Goal: Task Accomplishment & Management: Manage account settings

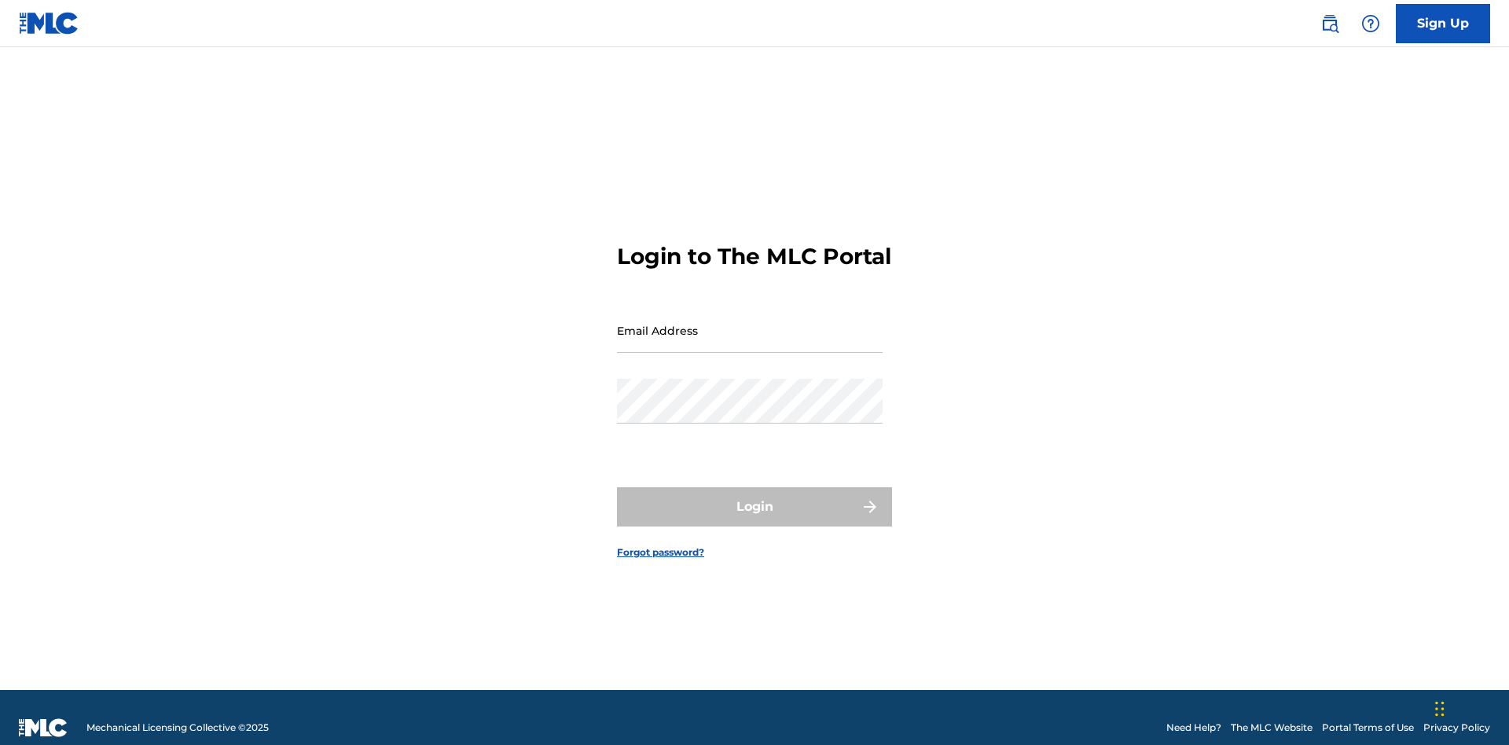
scroll to position [20, 0]
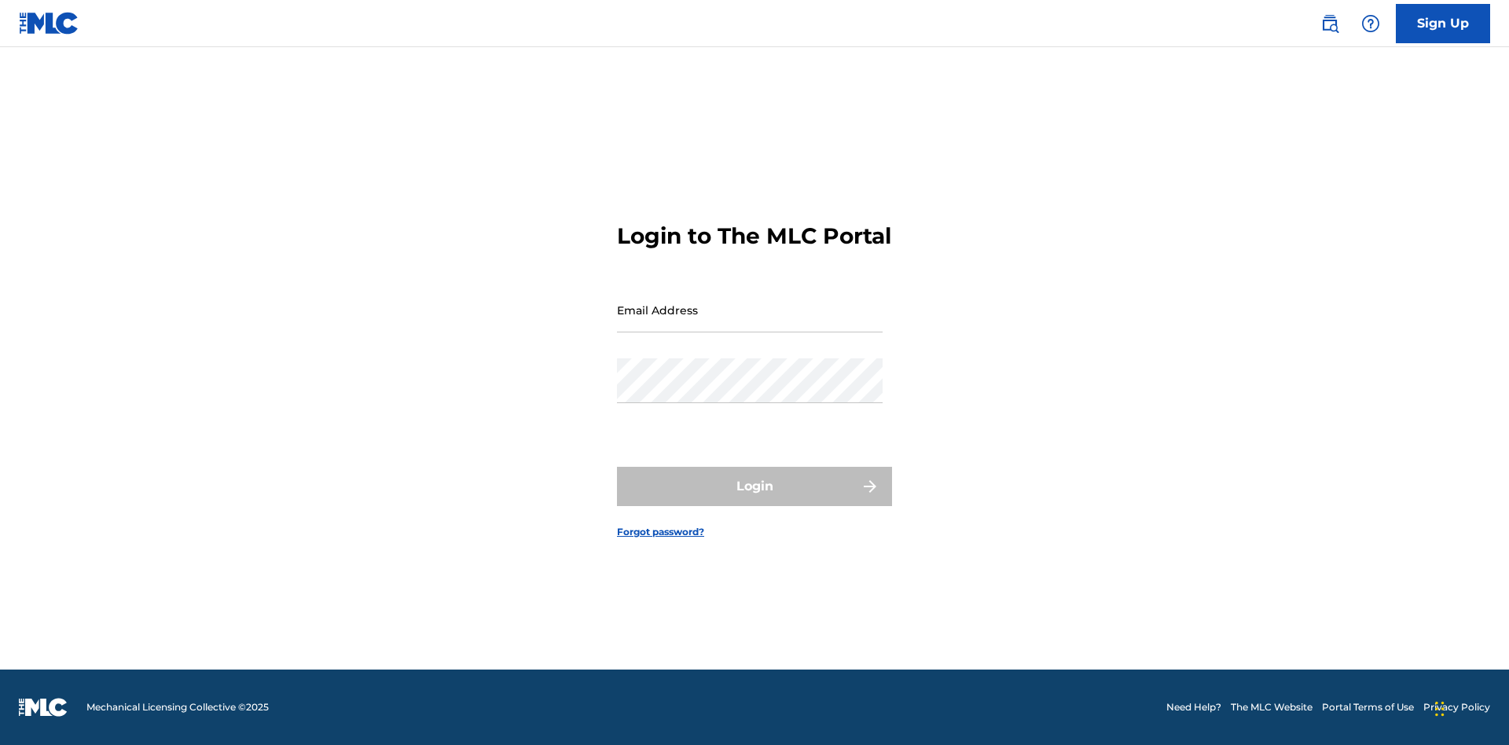
click at [750, 323] on input "Email Address" at bounding box center [750, 310] width 266 height 45
type input "Duke.McTesterson@gmail.com"
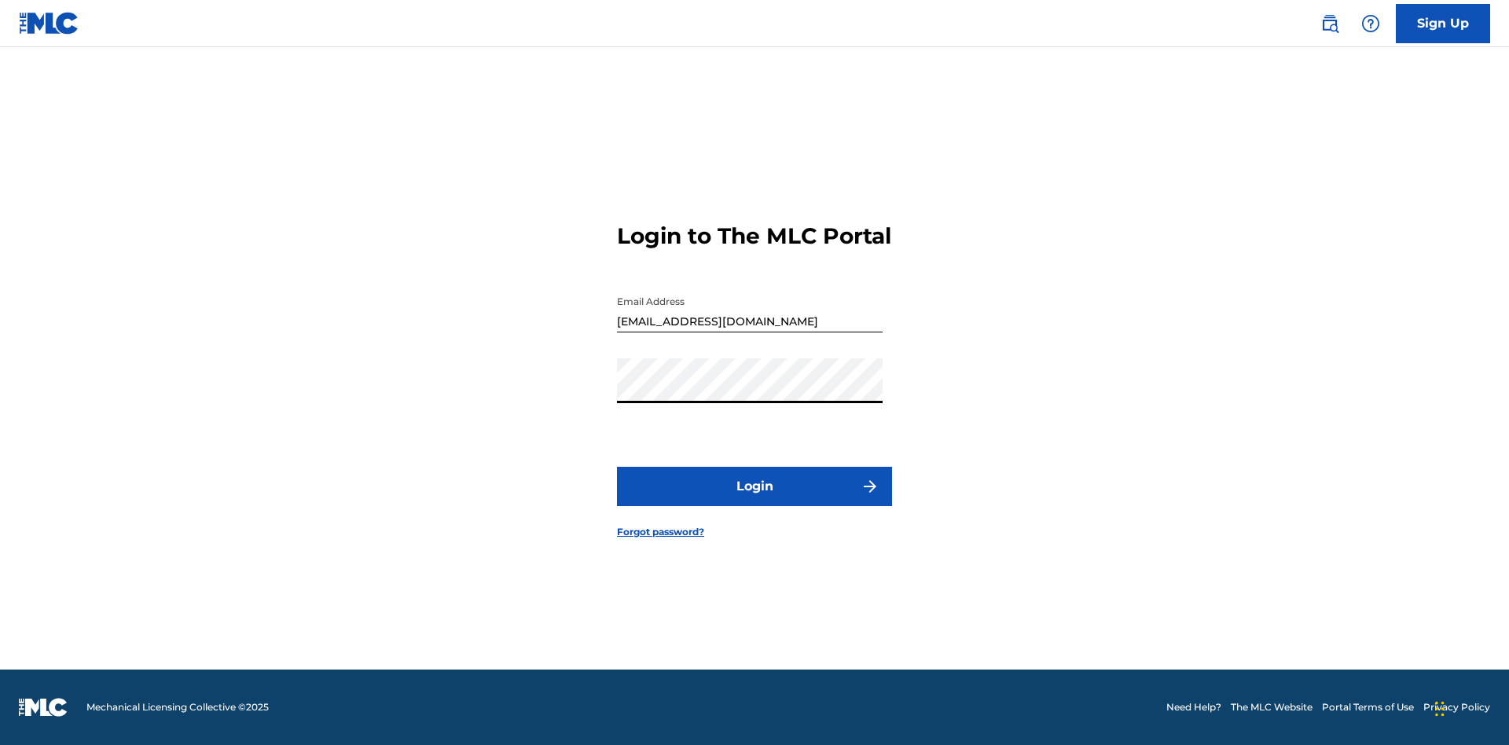
click at [754, 500] on button "Login" at bounding box center [754, 486] width 275 height 39
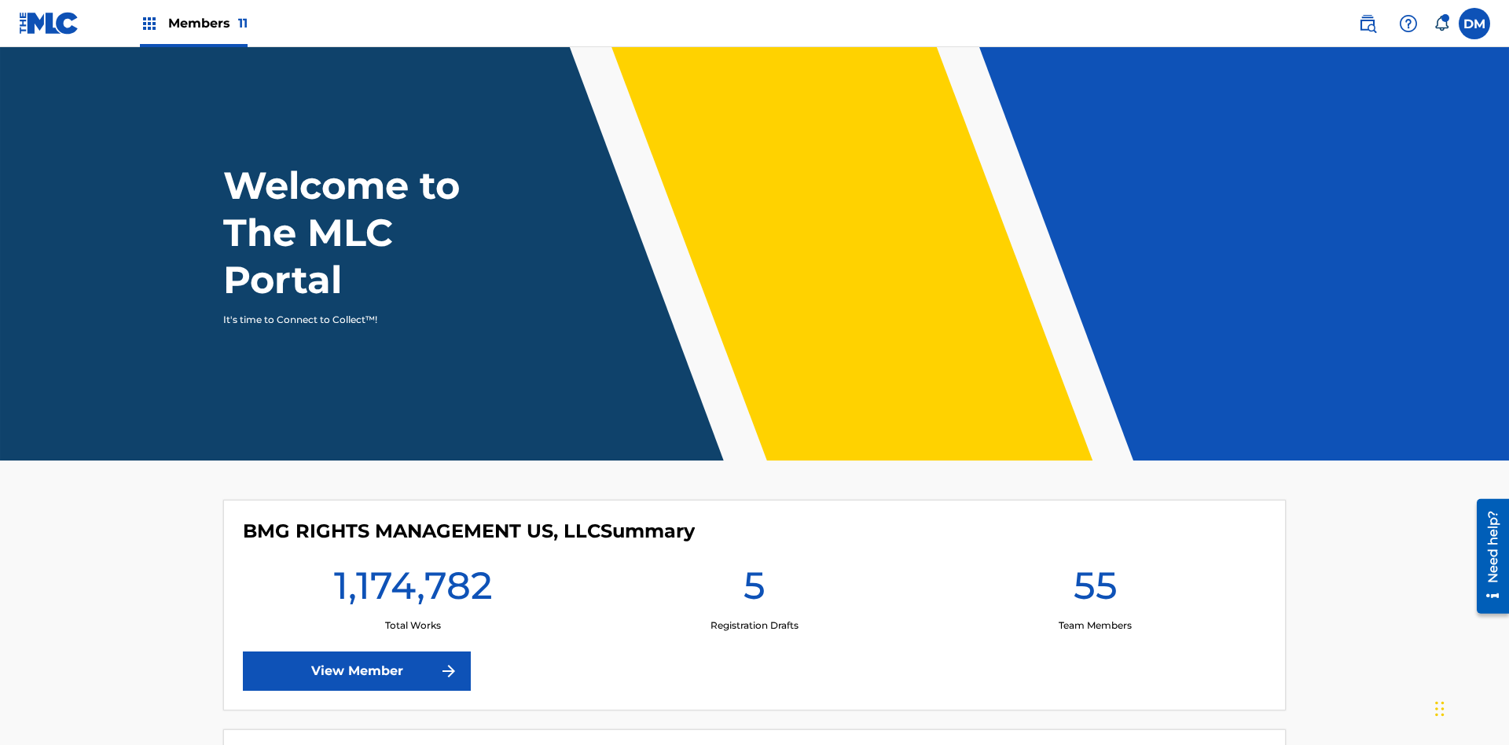
click at [193, 23] on span "Members 11" at bounding box center [207, 23] width 79 height 18
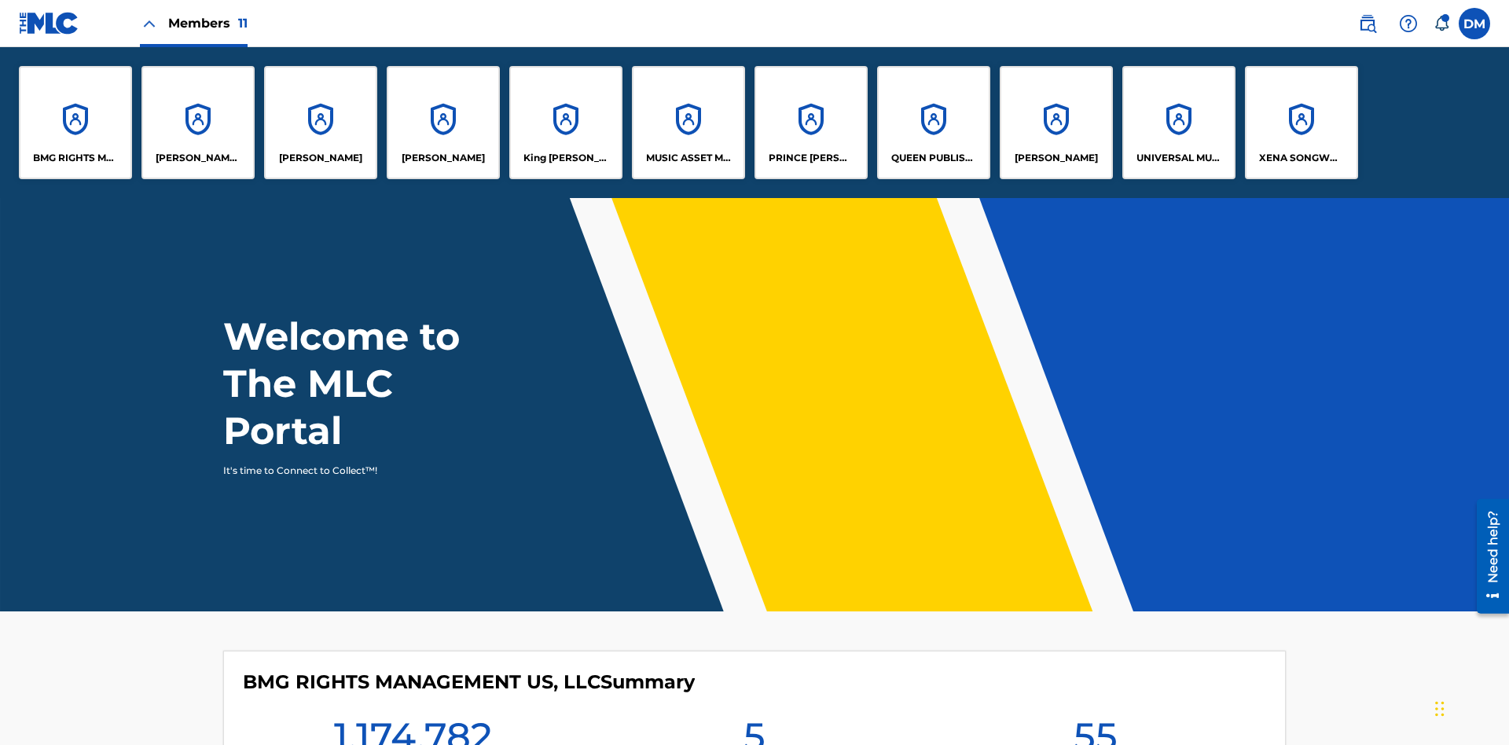
scroll to position [57, 0]
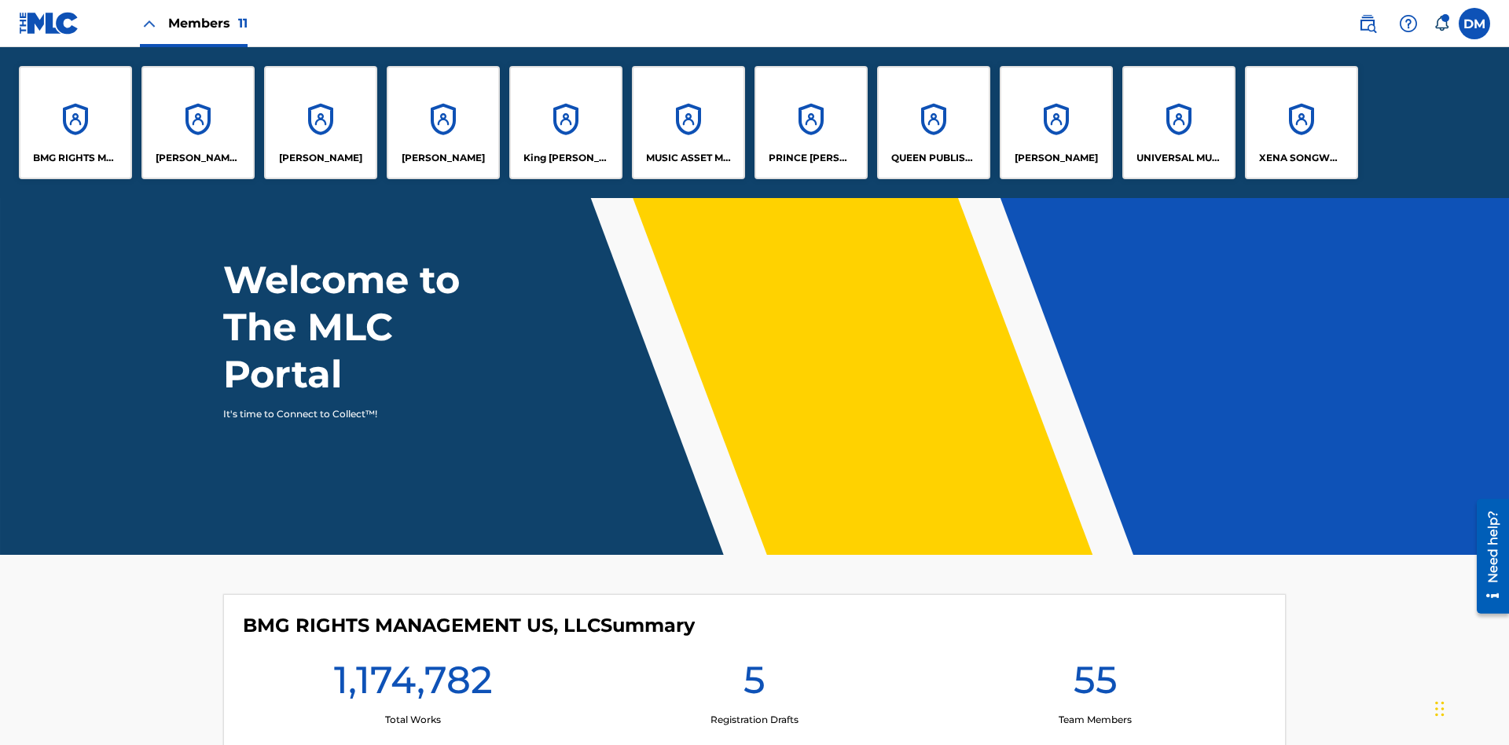
click at [1055, 158] on p "RONALD MCTESTERSON" at bounding box center [1055, 158] width 83 height 14
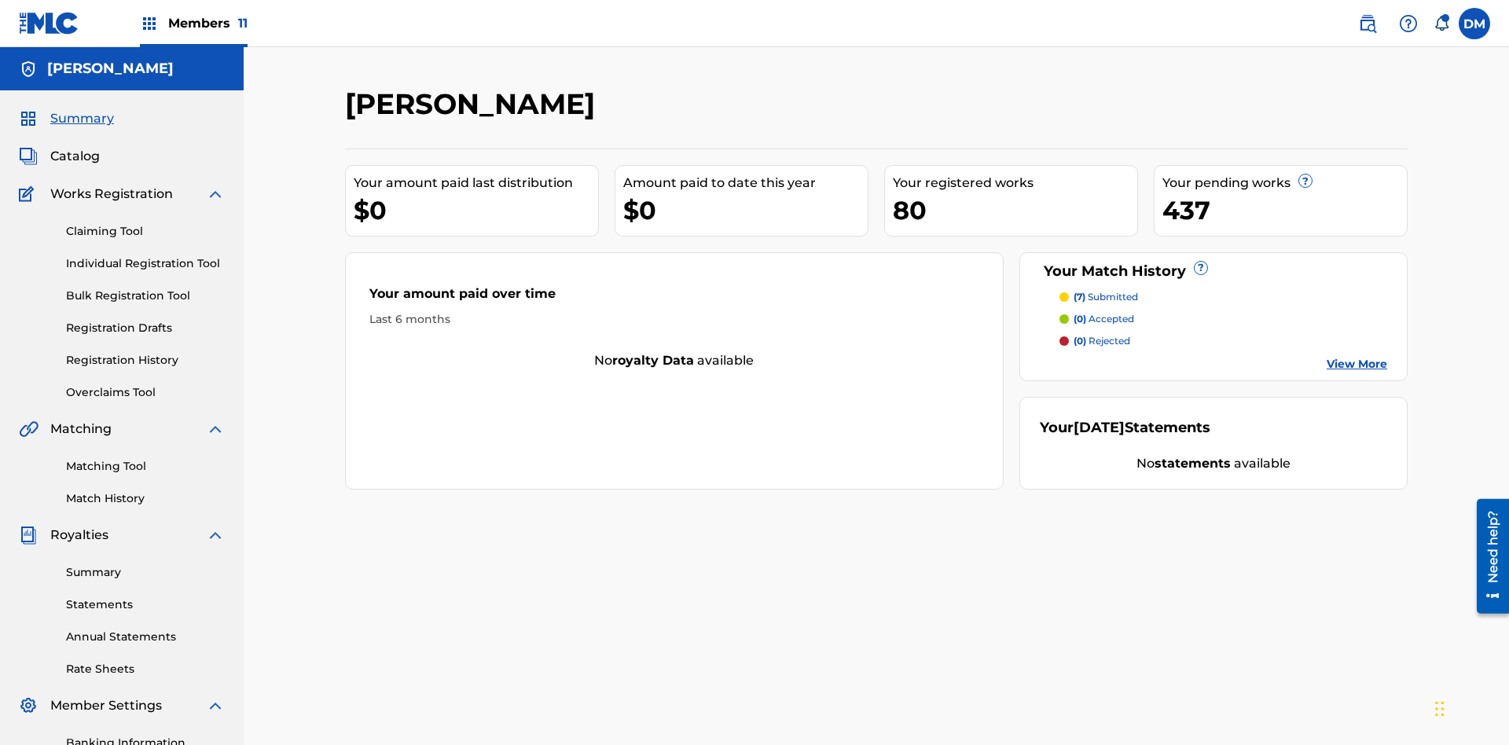
scroll to position [229, 0]
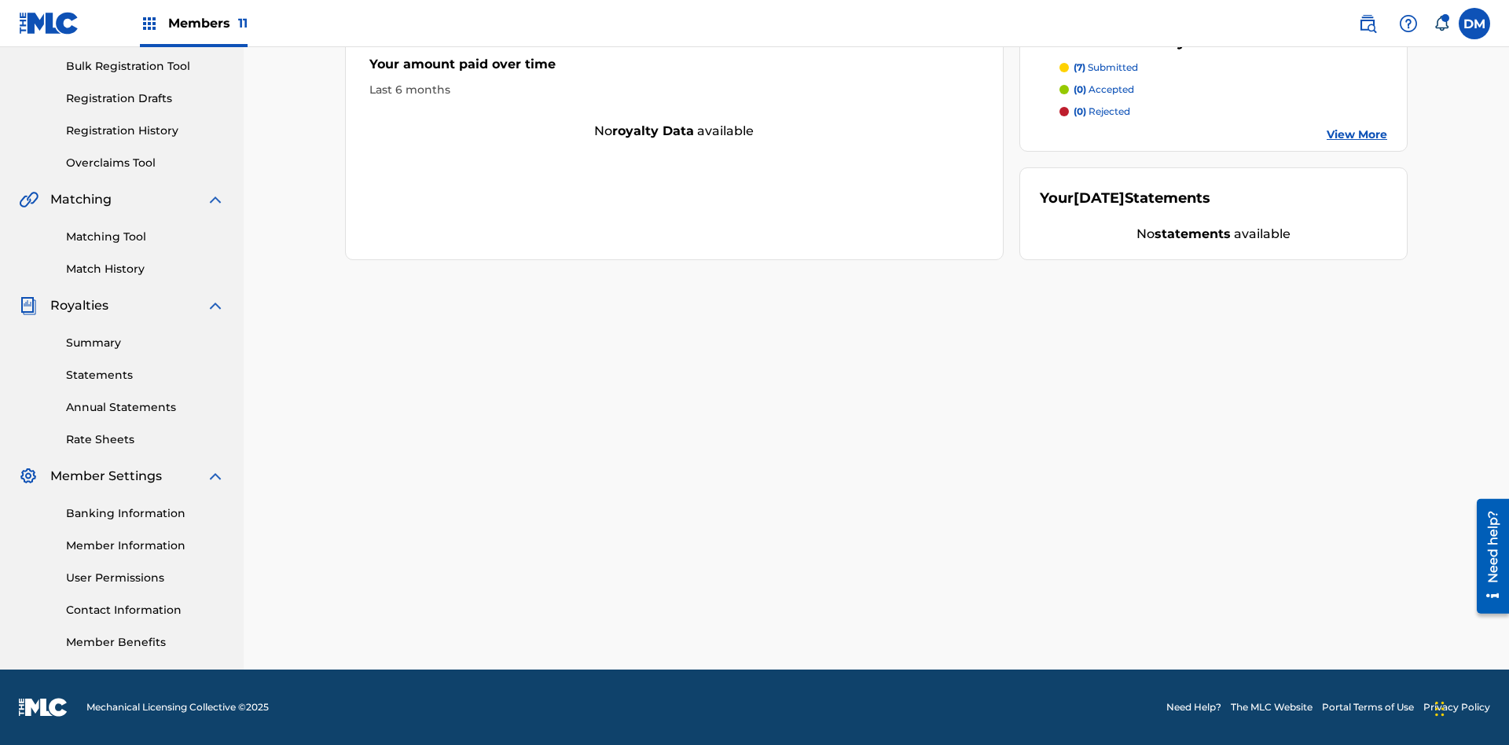
click at [145, 578] on link "User Permissions" at bounding box center [145, 578] width 159 height 17
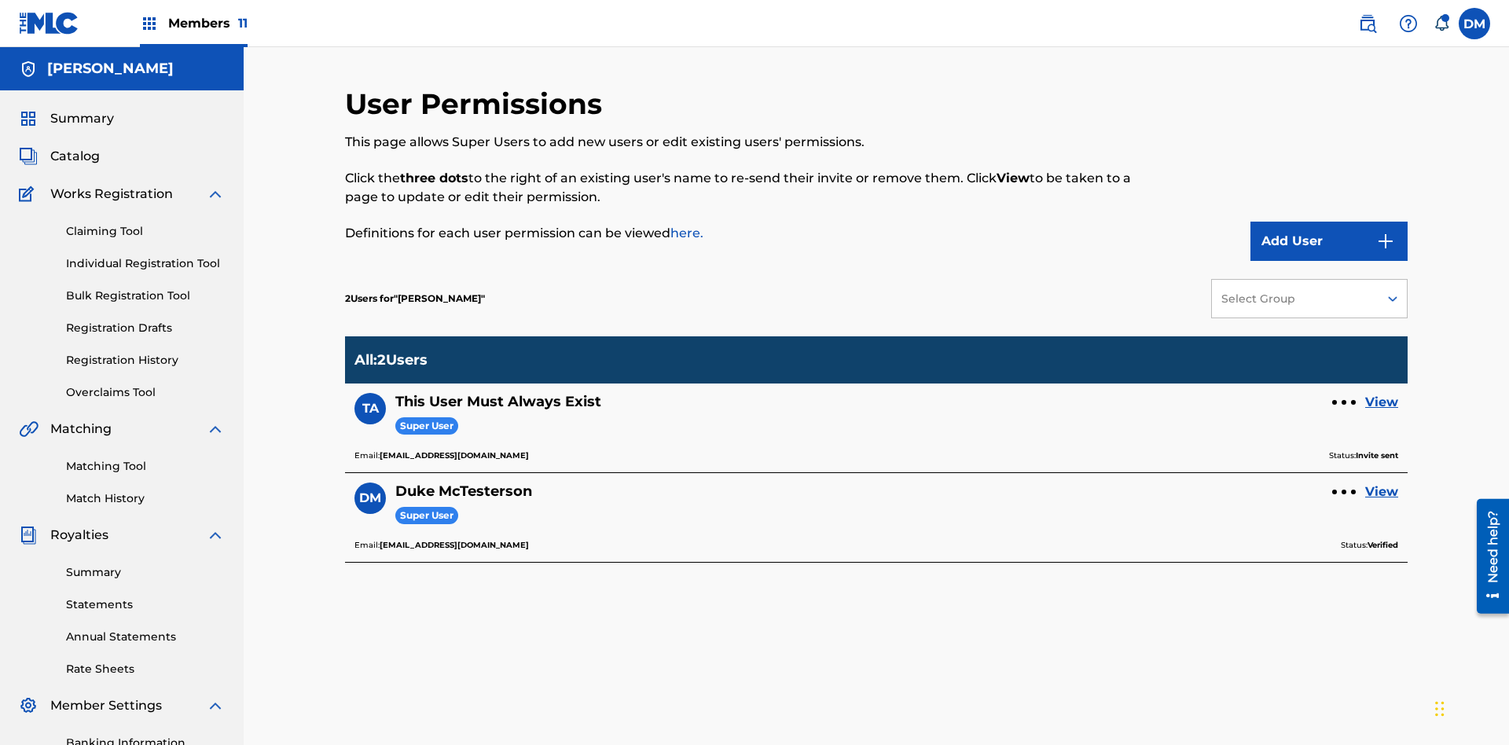
scroll to position [229, 0]
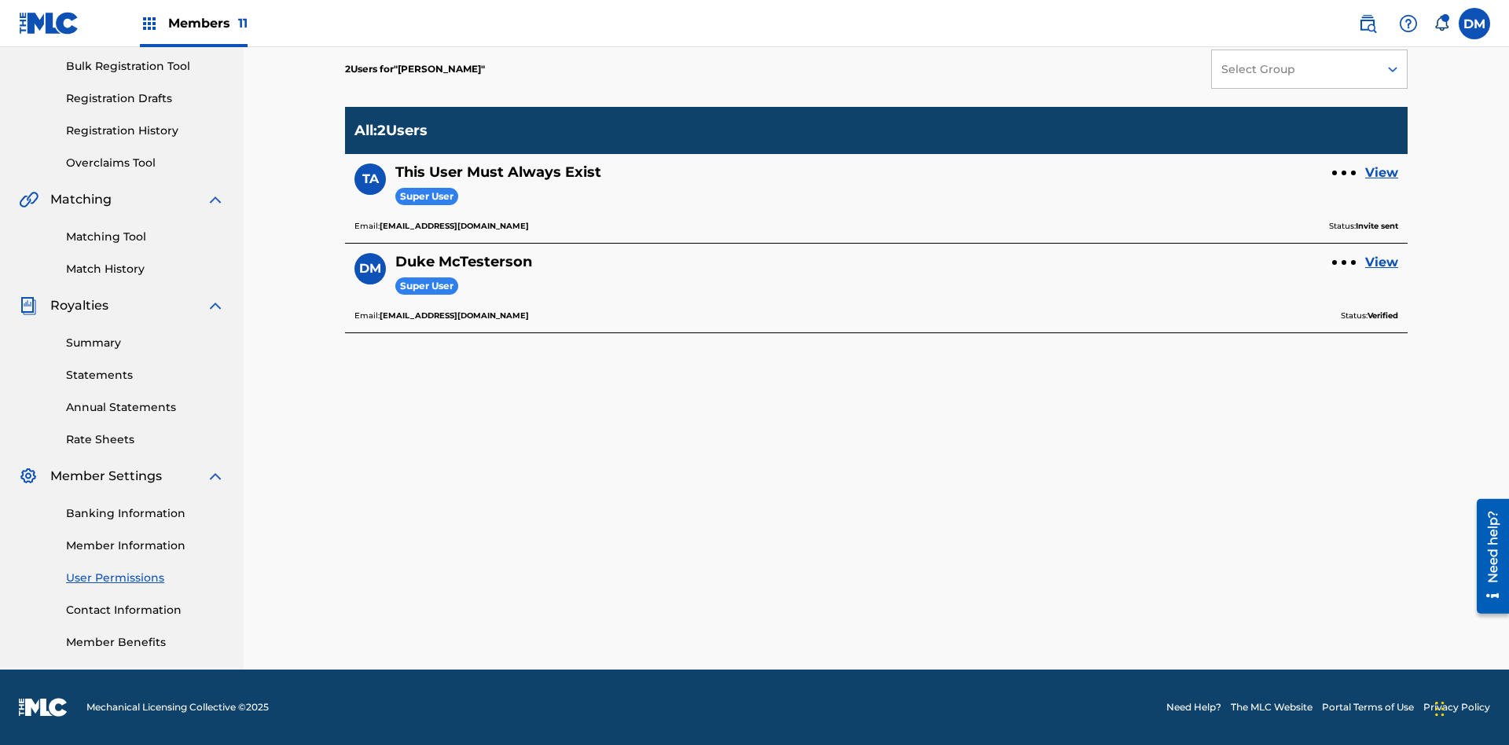
click at [1344, 173] on div at bounding box center [1343, 173] width 5 height 5
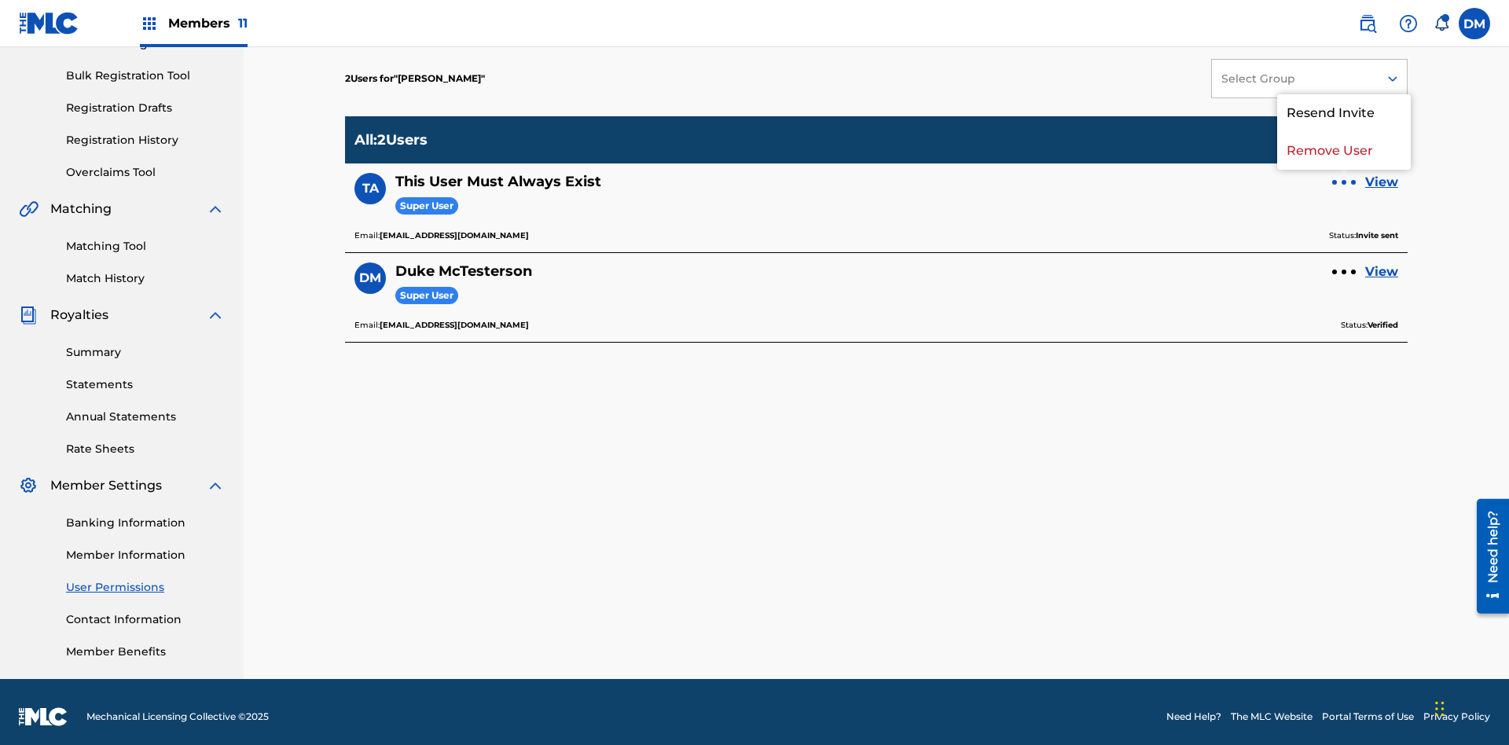
click at [1344, 113] on p "Resend Invite" at bounding box center [1344, 113] width 134 height 38
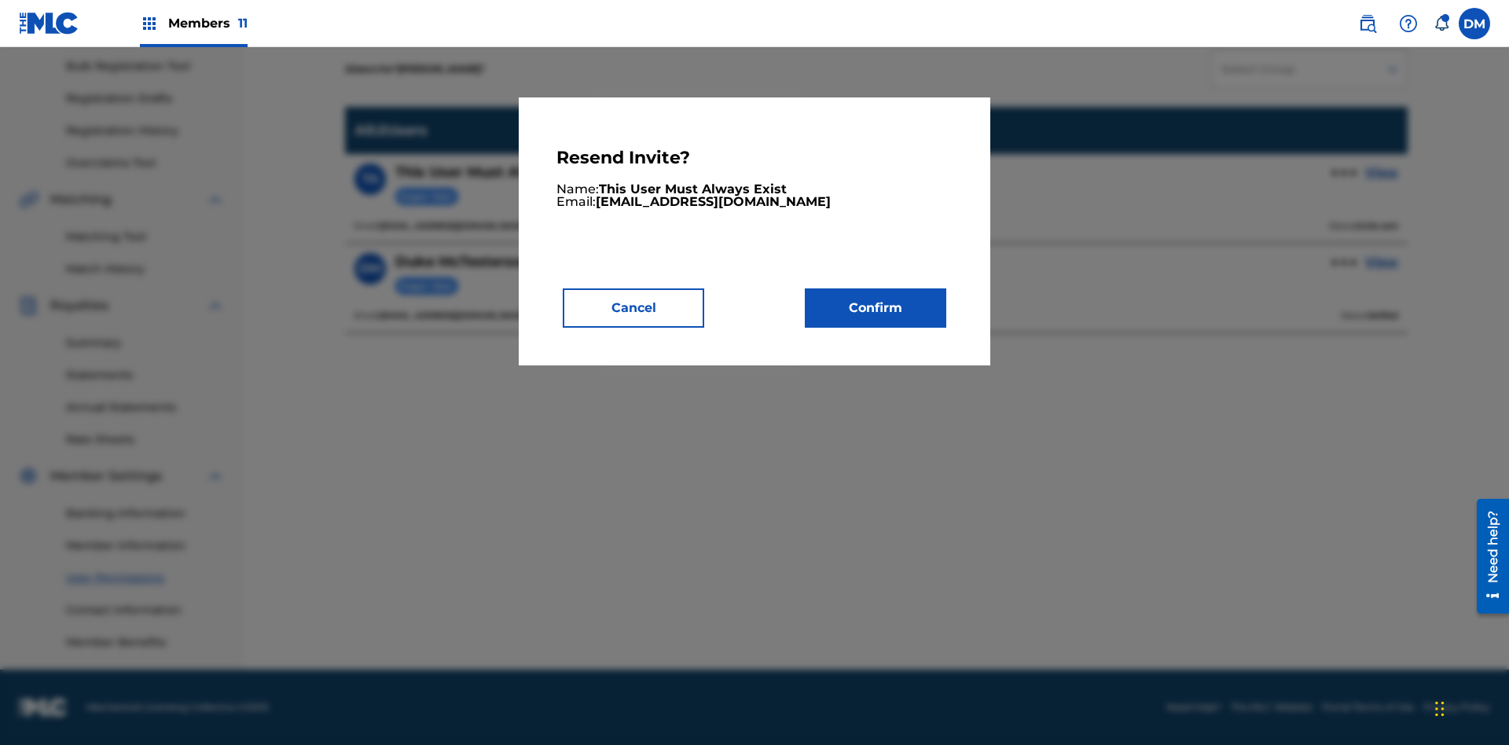
click at [875, 307] on button "Confirm" at bounding box center [875, 307] width 141 height 39
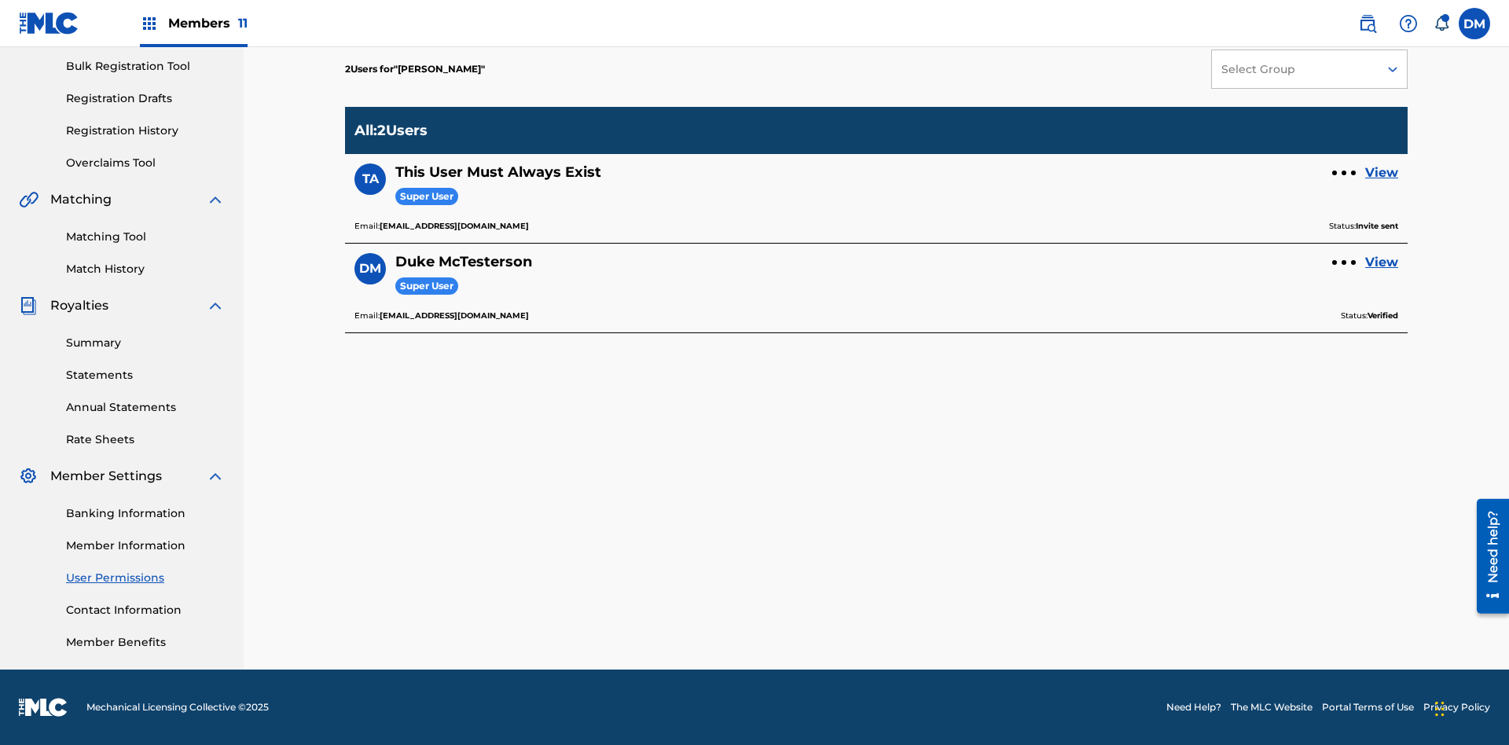
click at [1381, 173] on link "View" at bounding box center [1381, 172] width 33 height 19
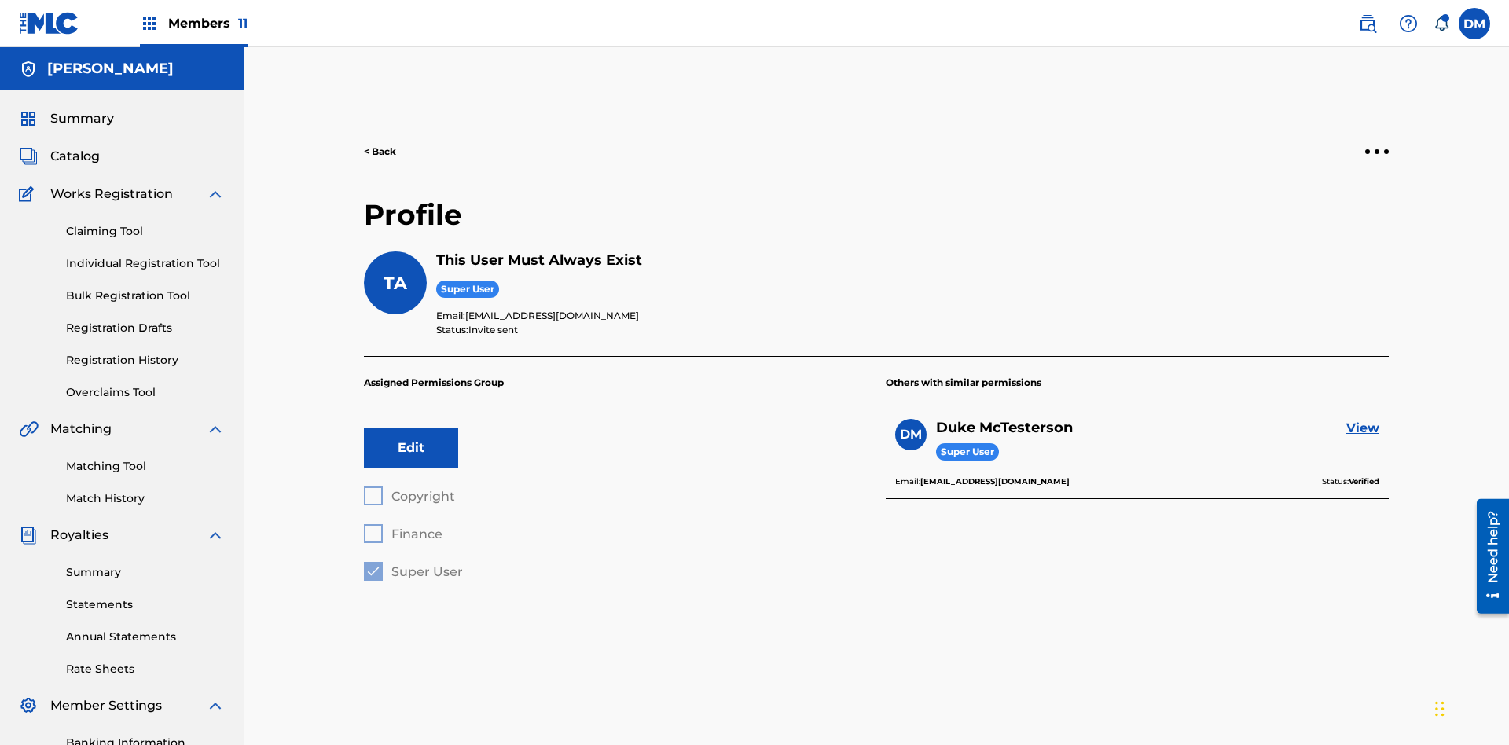
scroll to position [55, 0]
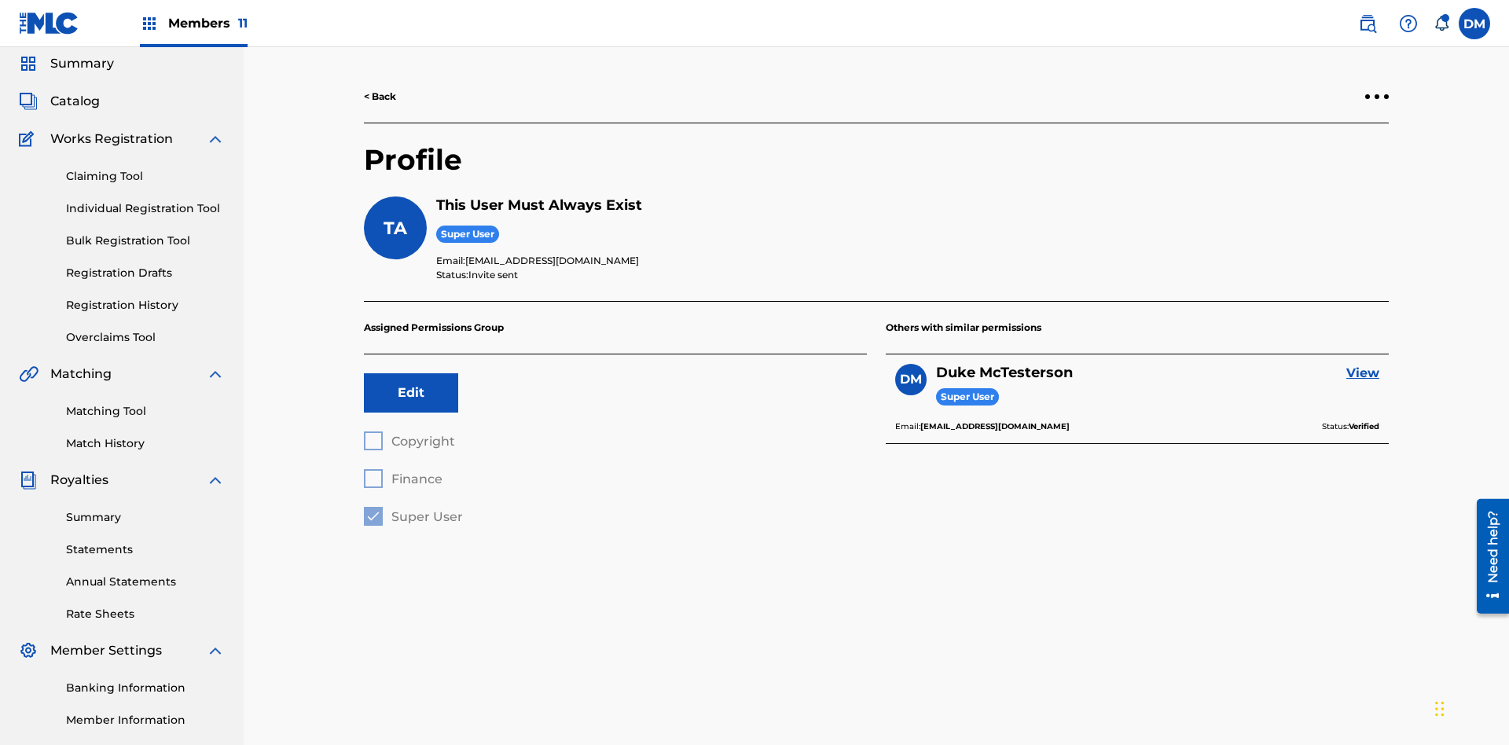
click at [1377, 97] on div at bounding box center [1376, 96] width 5 height 5
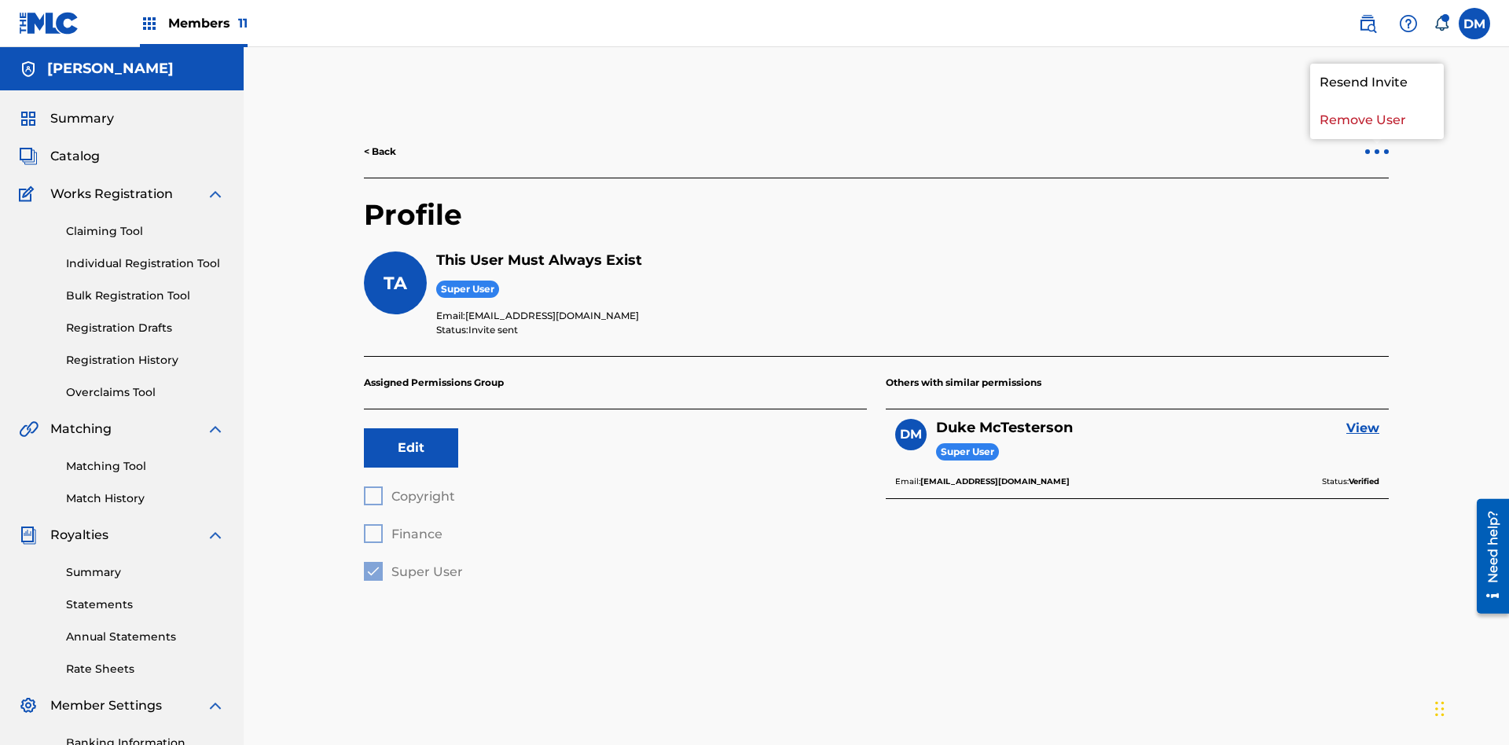
click at [1377, 83] on p "Resend Invite" at bounding box center [1377, 83] width 134 height 38
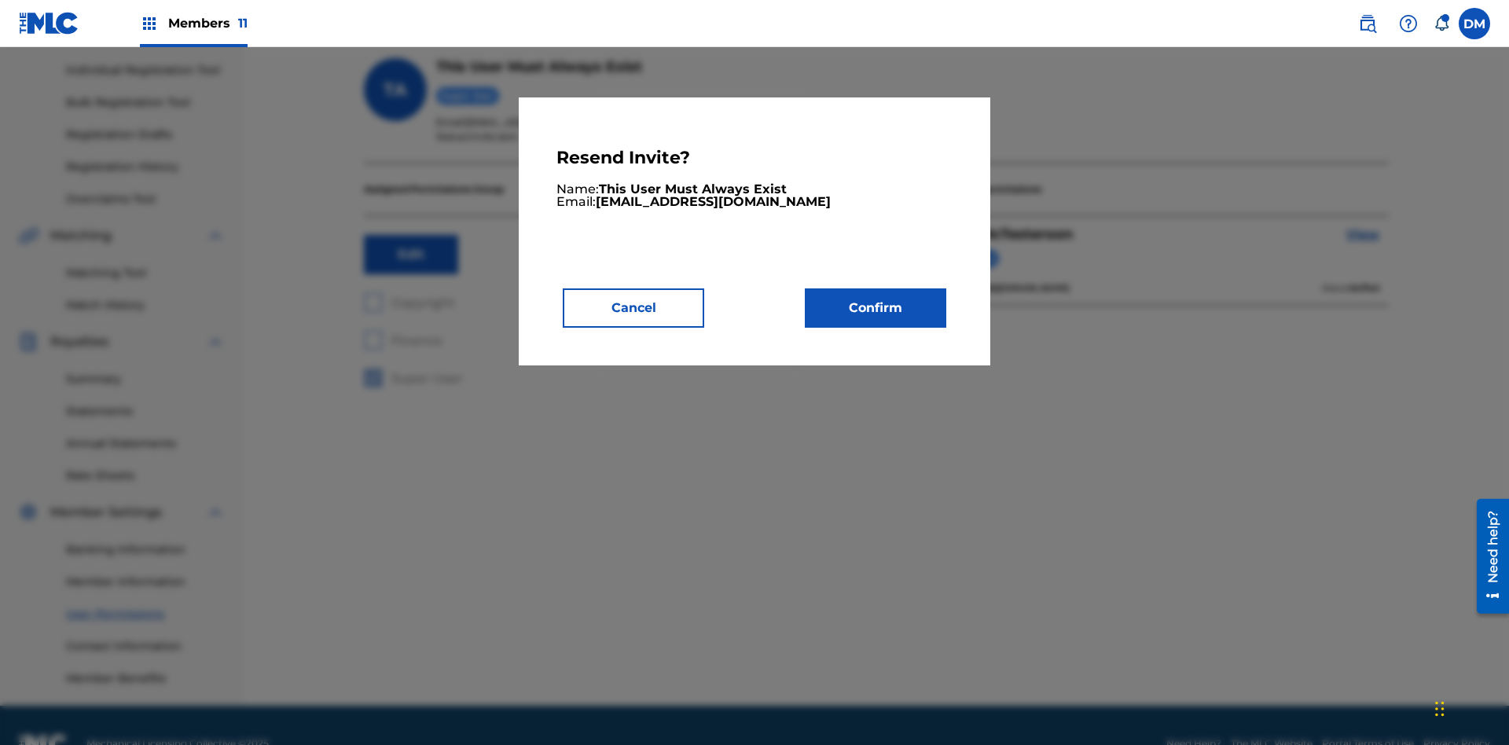
click at [875, 307] on button "Confirm" at bounding box center [875, 307] width 141 height 39
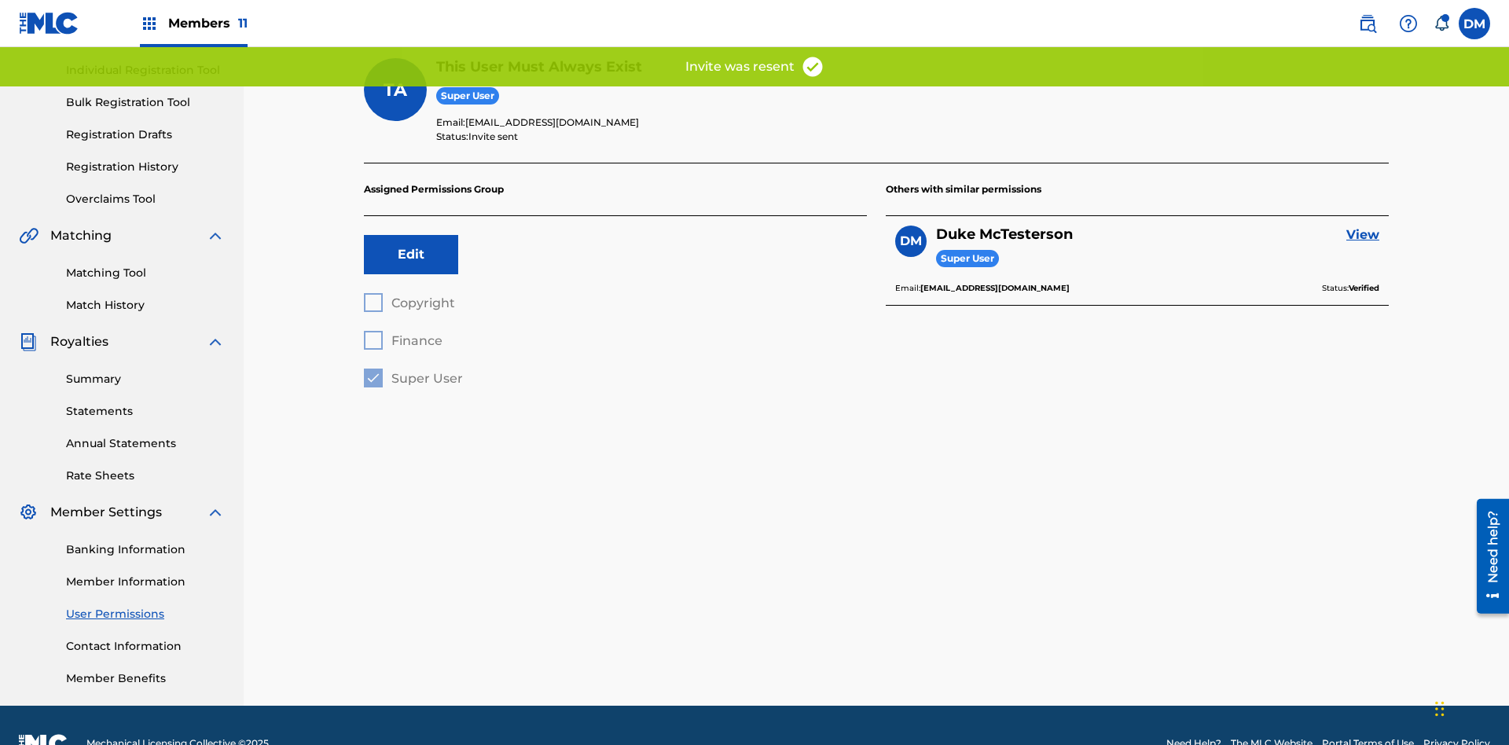
scroll to position [156, 0]
